Goal: Navigation & Orientation: Find specific page/section

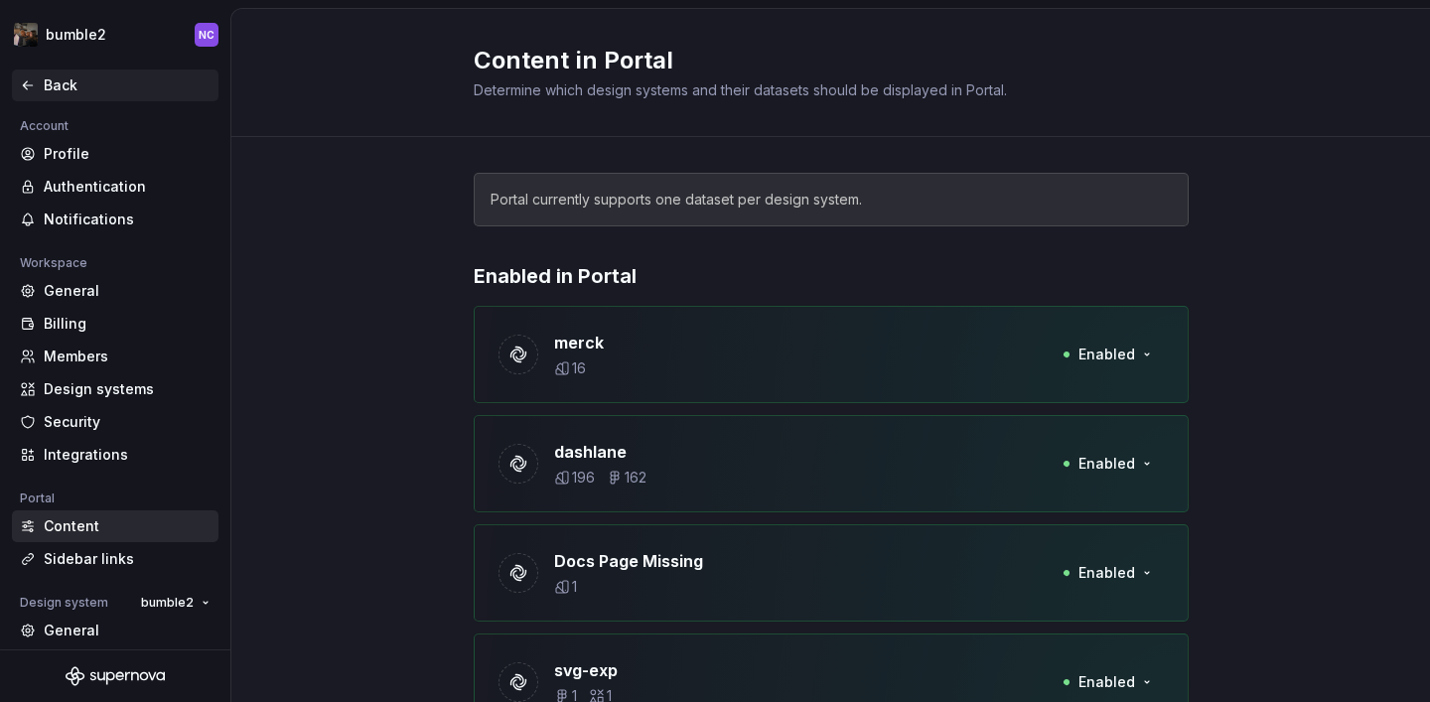
click at [31, 92] on icon at bounding box center [28, 85] width 16 height 16
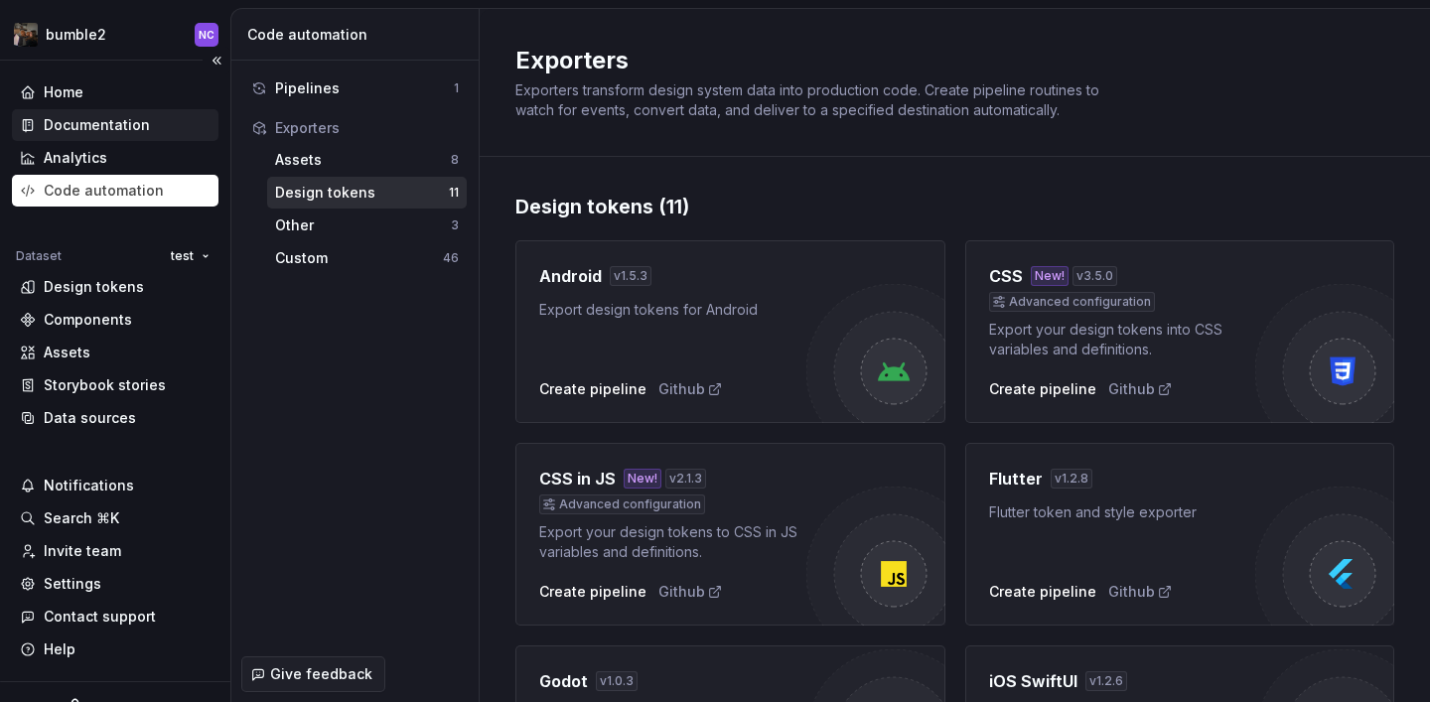
click at [119, 139] on div "Documentation" at bounding box center [115, 125] width 207 height 32
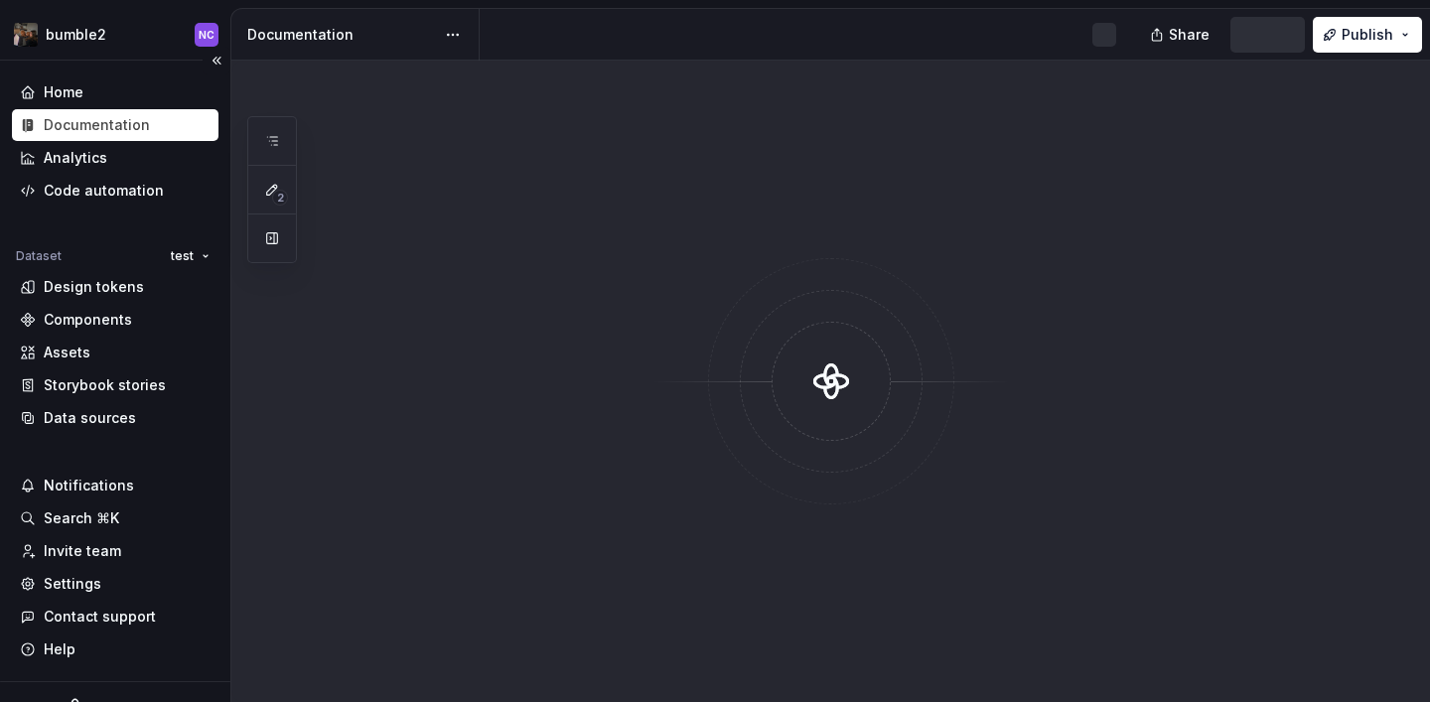
click at [111, 125] on div "Documentation" at bounding box center [97, 125] width 106 height 20
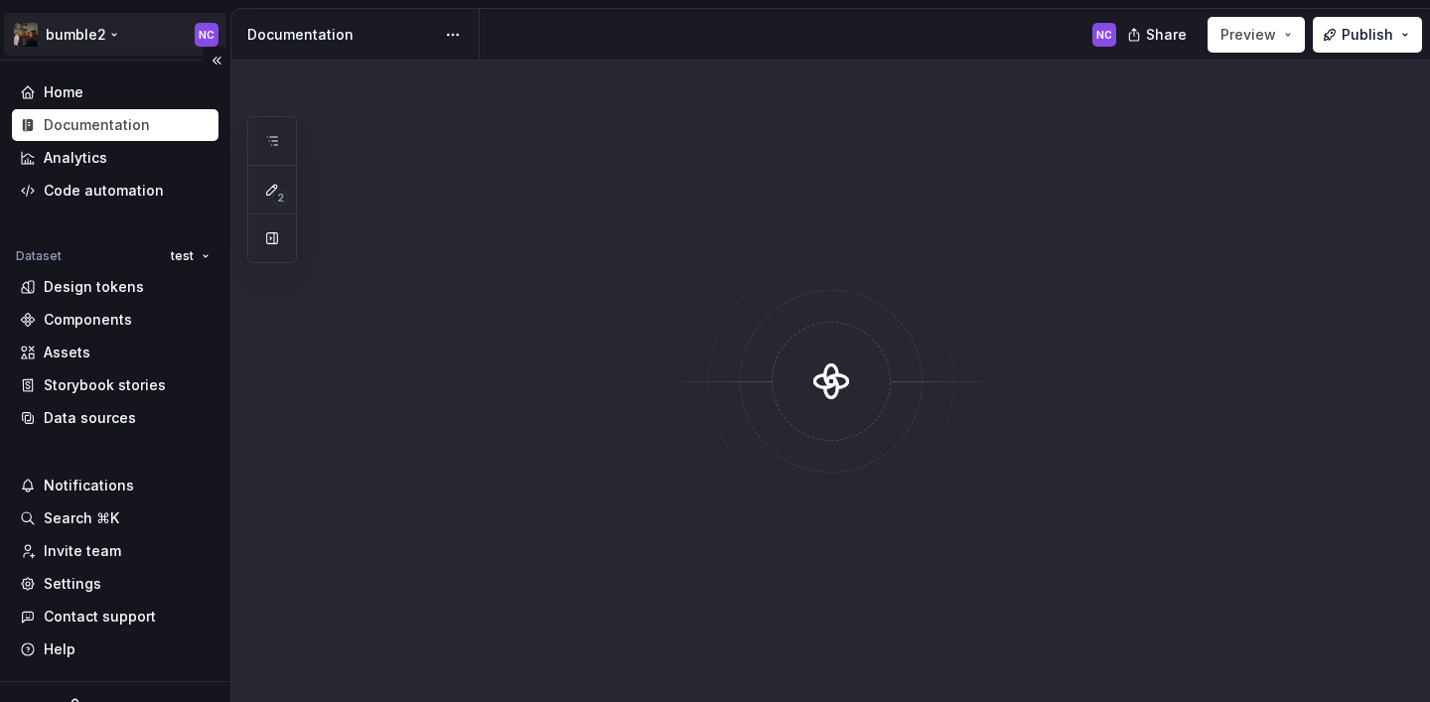
click at [71, 38] on html "bumble2 NC Home Documentation Analytics Code automation Dataset test Design tok…" at bounding box center [715, 351] width 1430 height 702
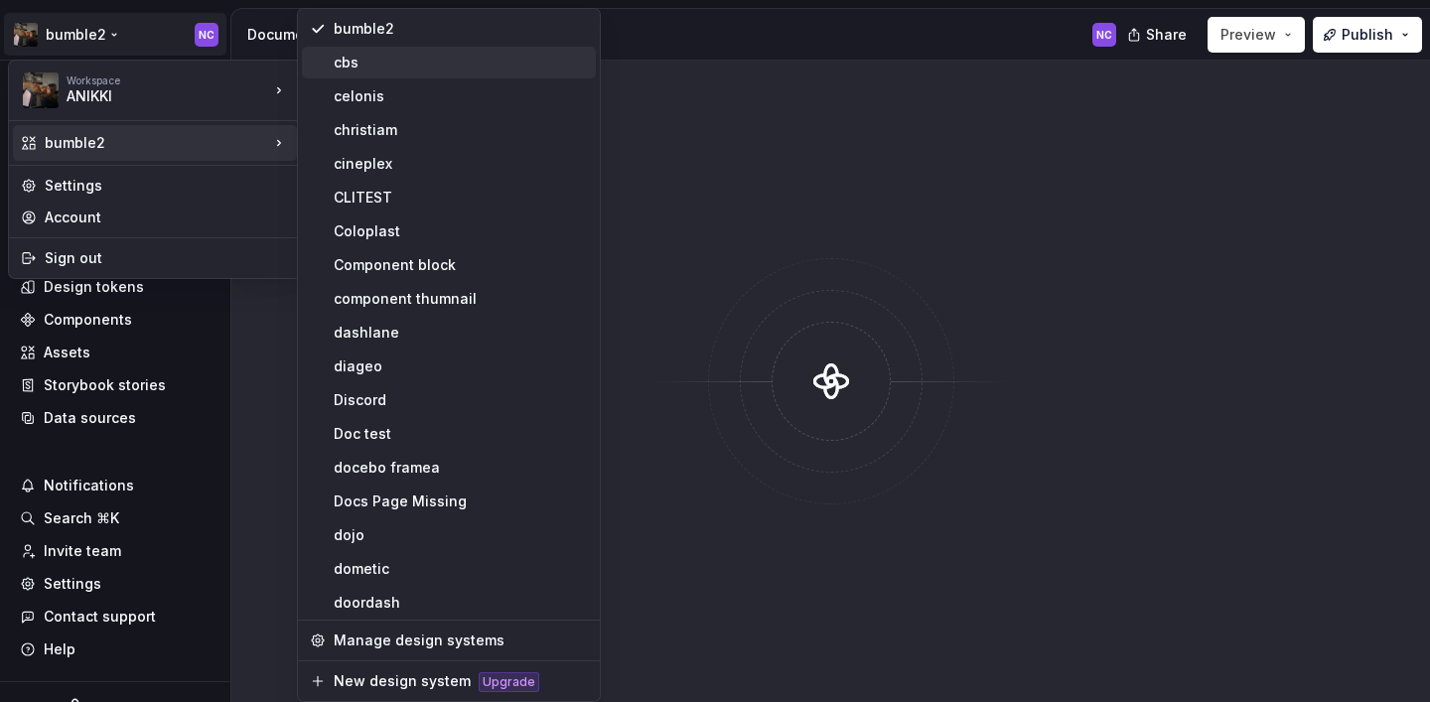
click at [392, 59] on div "cbs" at bounding box center [461, 63] width 254 height 20
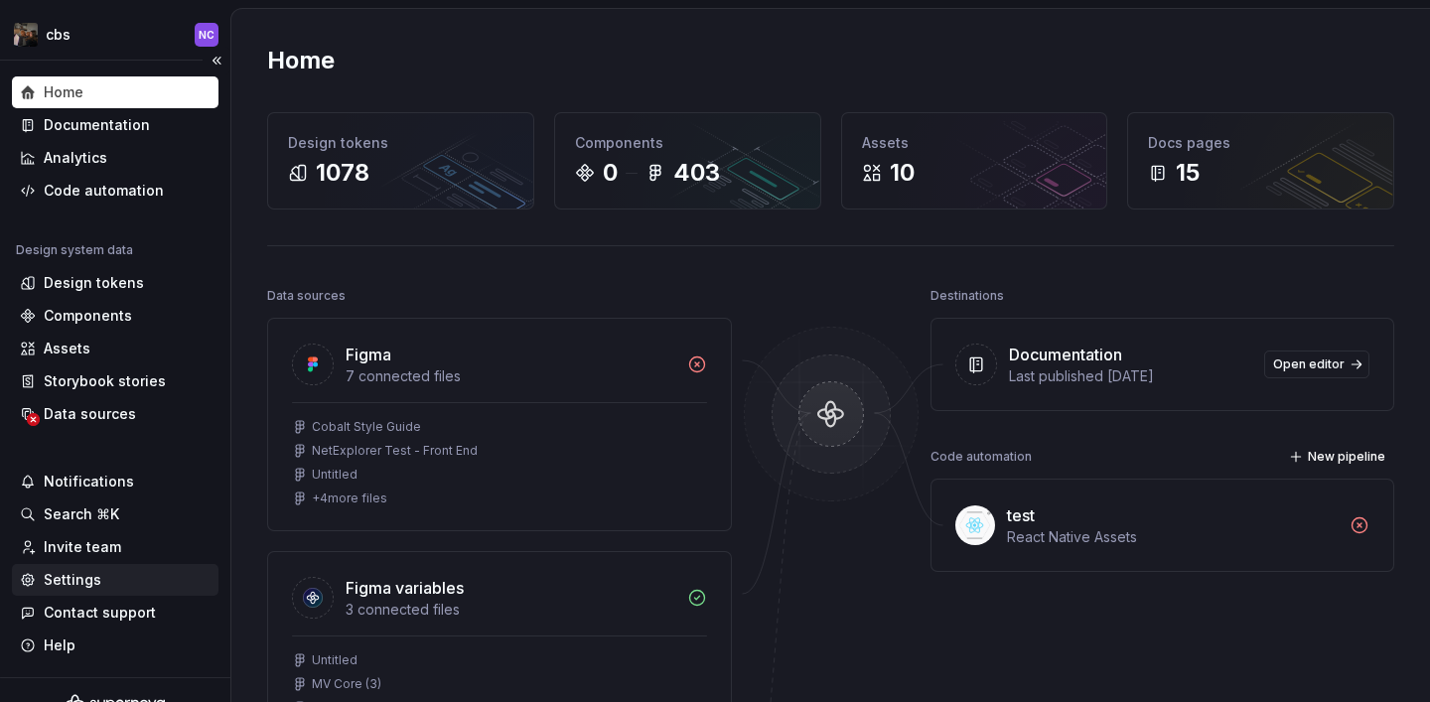
click at [132, 582] on div "Settings" at bounding box center [115, 580] width 191 height 20
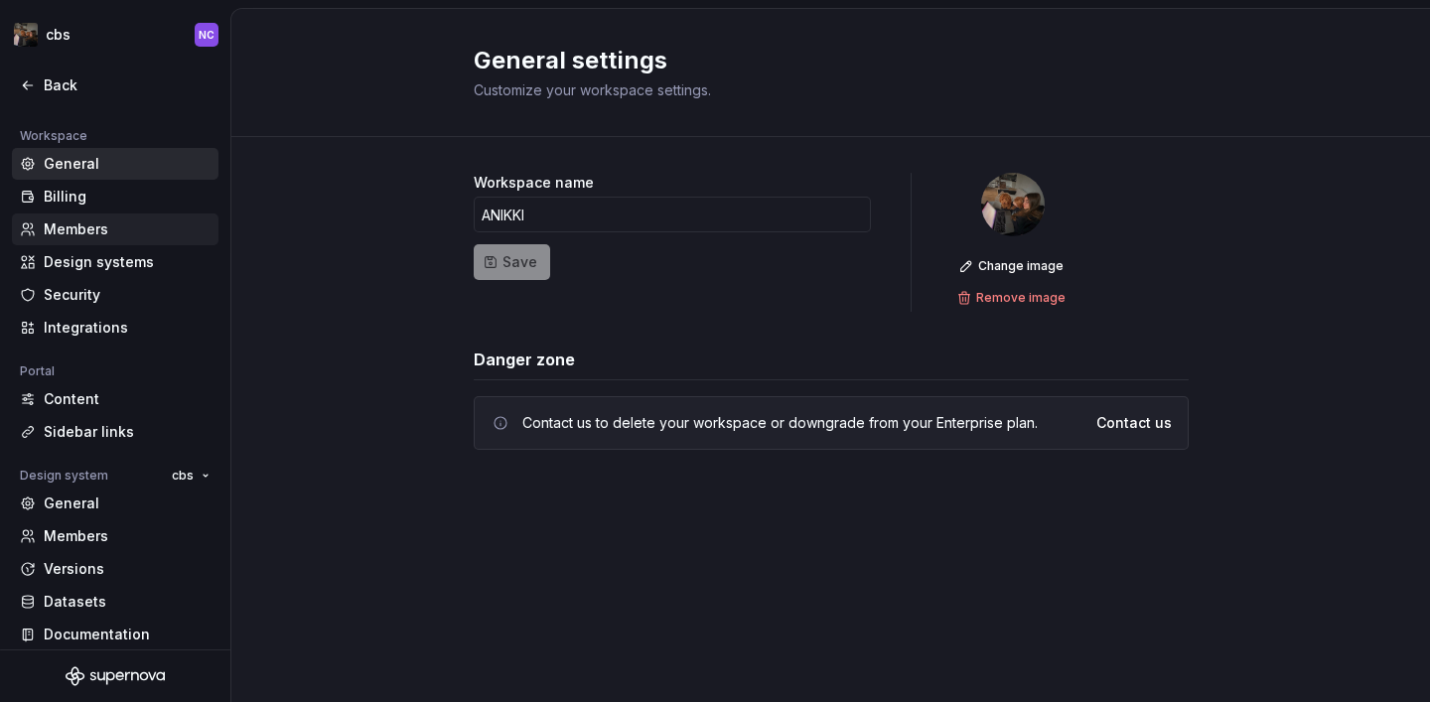
scroll to position [139, 0]
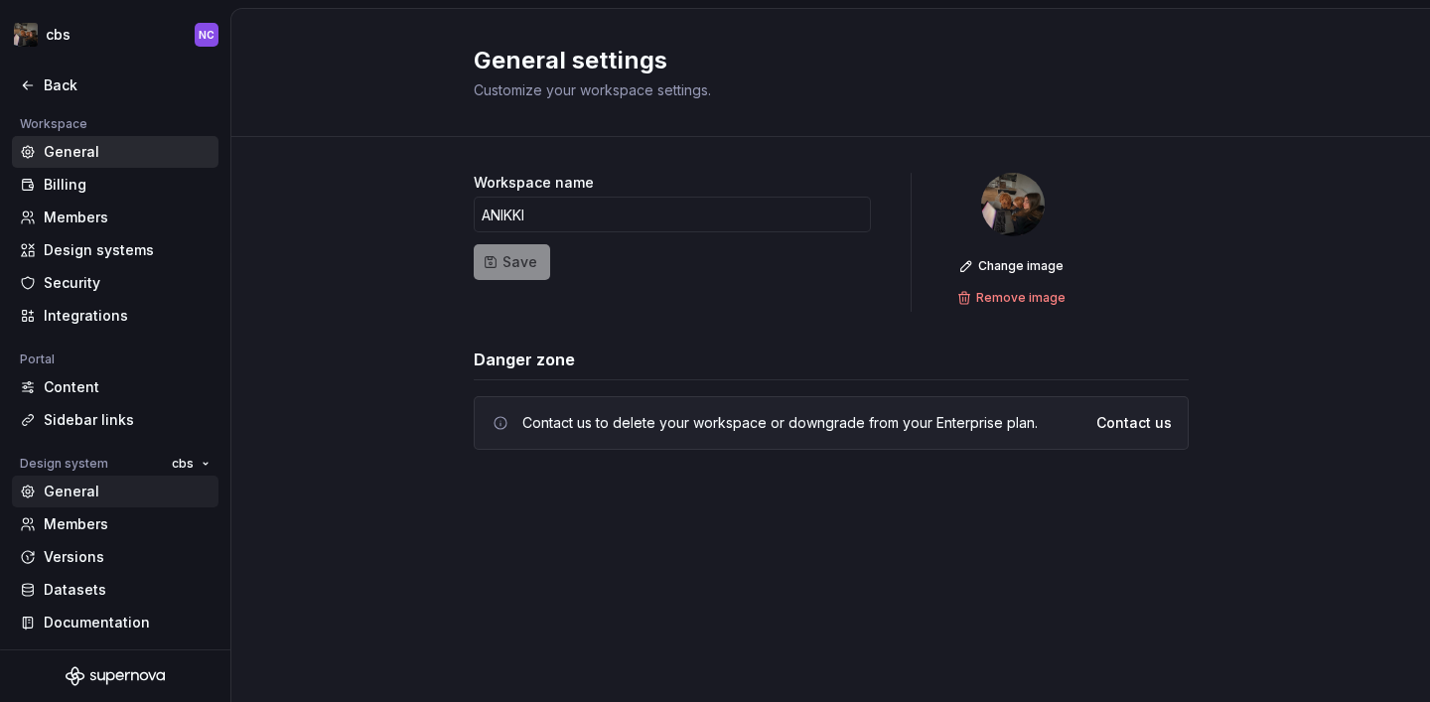
click at [127, 483] on div "General" at bounding box center [127, 492] width 167 height 20
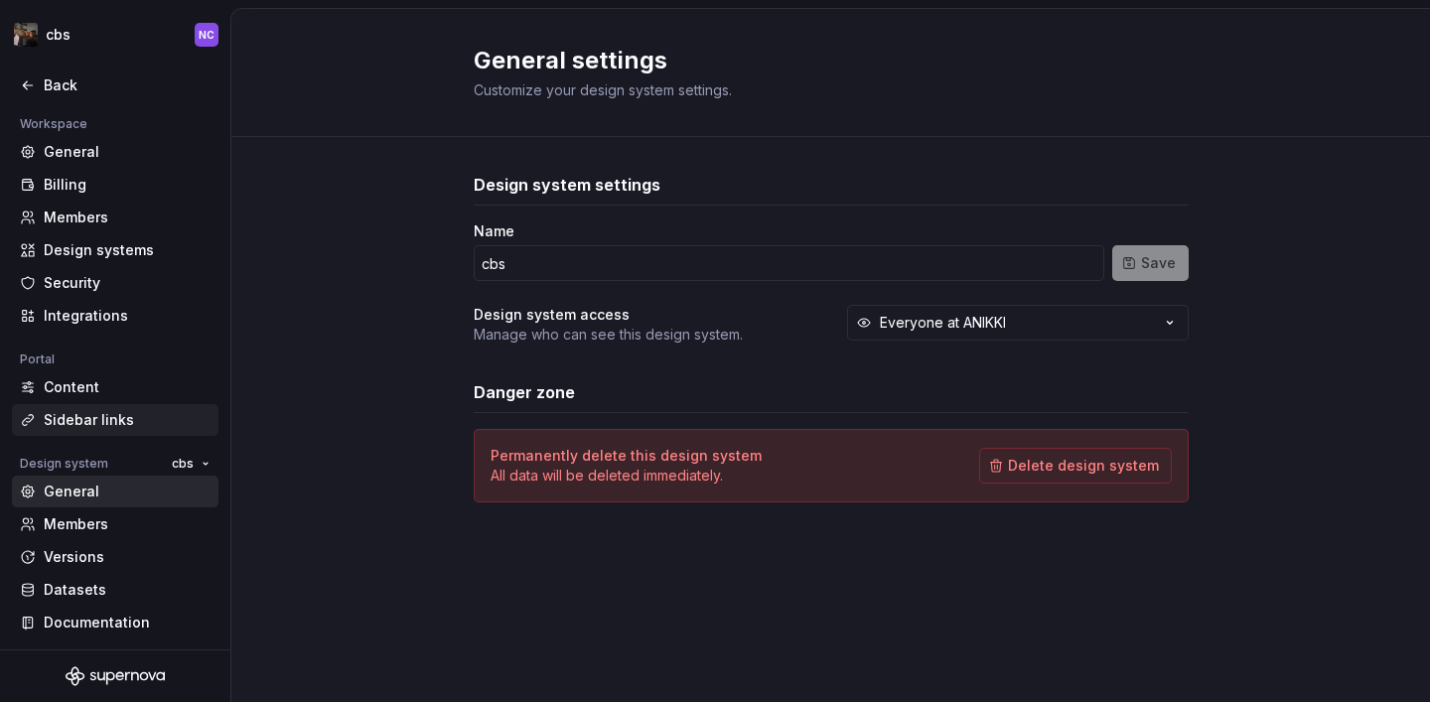
click at [100, 431] on div "Sidebar links" at bounding box center [115, 420] width 207 height 32
click at [98, 386] on div "Content" at bounding box center [127, 387] width 167 height 20
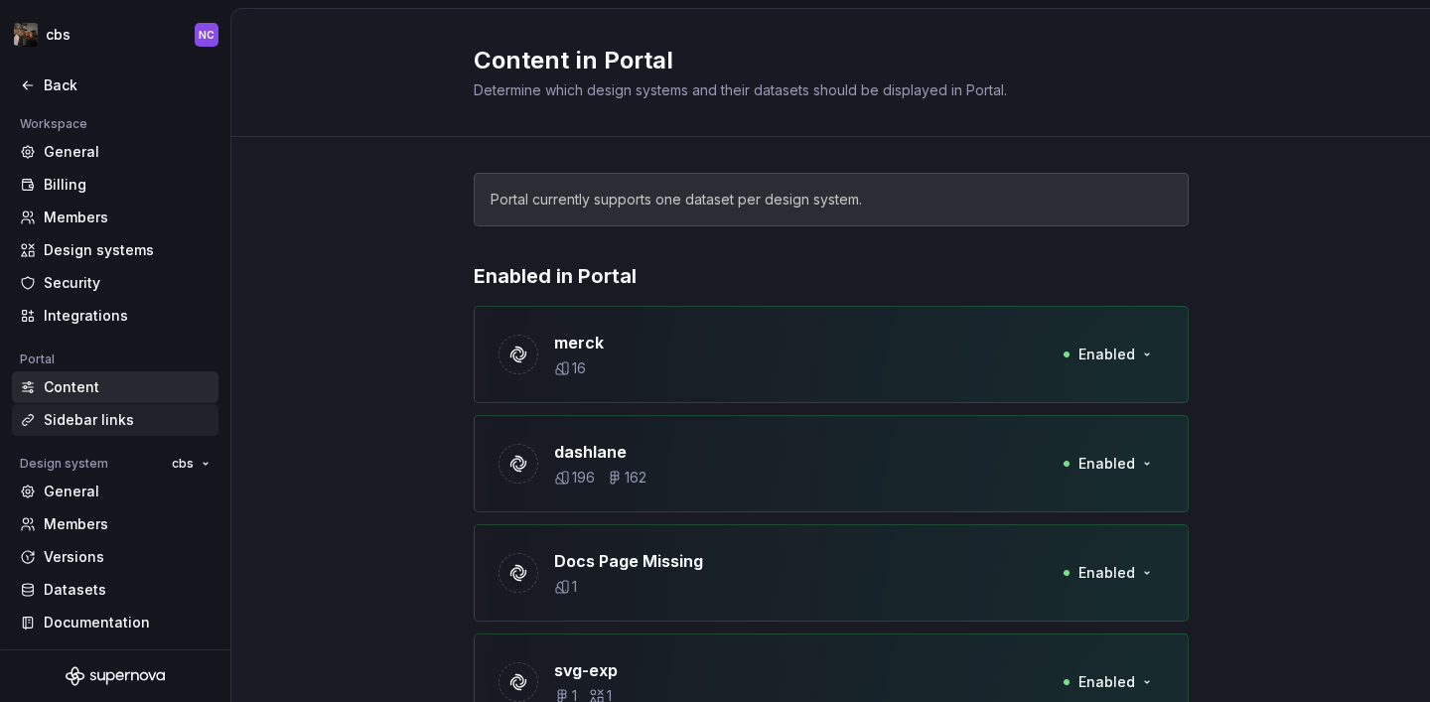
click at [104, 416] on div "Sidebar links" at bounding box center [127, 420] width 167 height 20
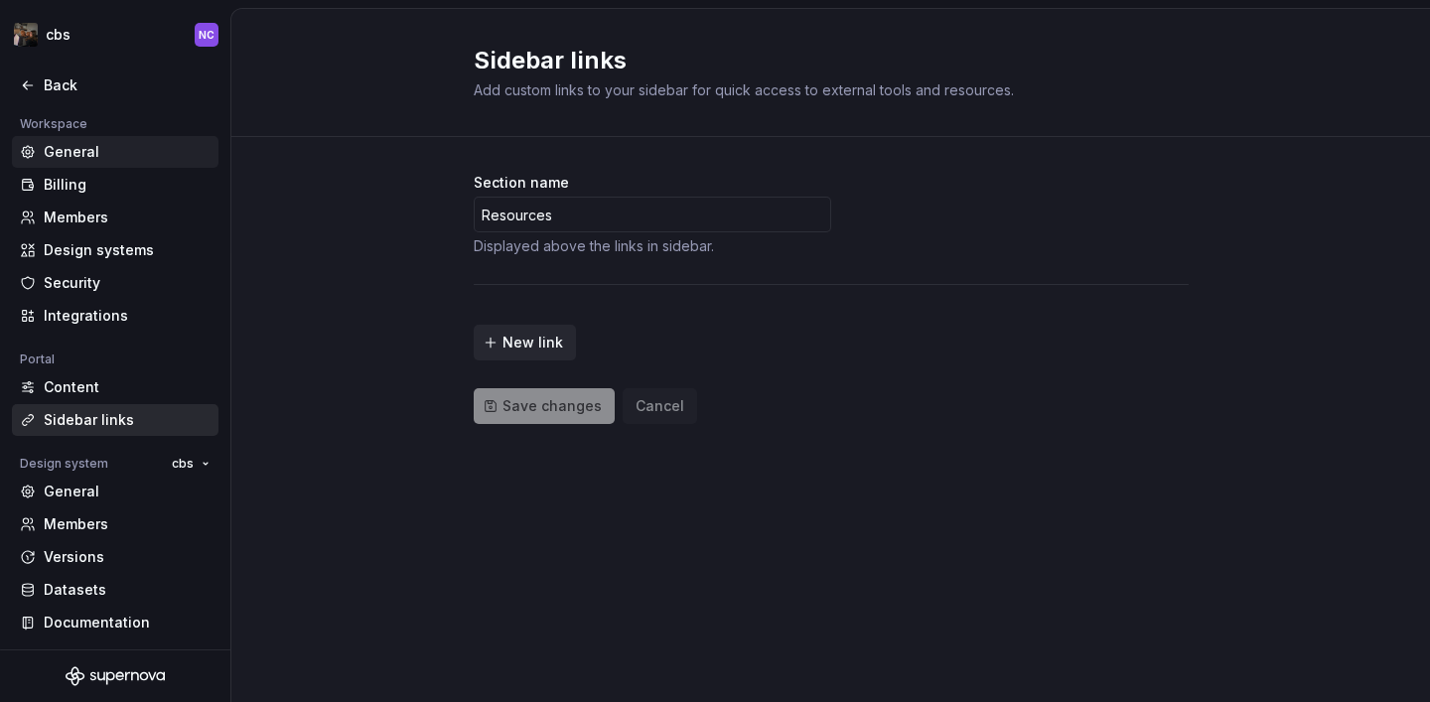
click at [78, 158] on div "General" at bounding box center [127, 152] width 167 height 20
